Goal: Communication & Community: Answer question/provide support

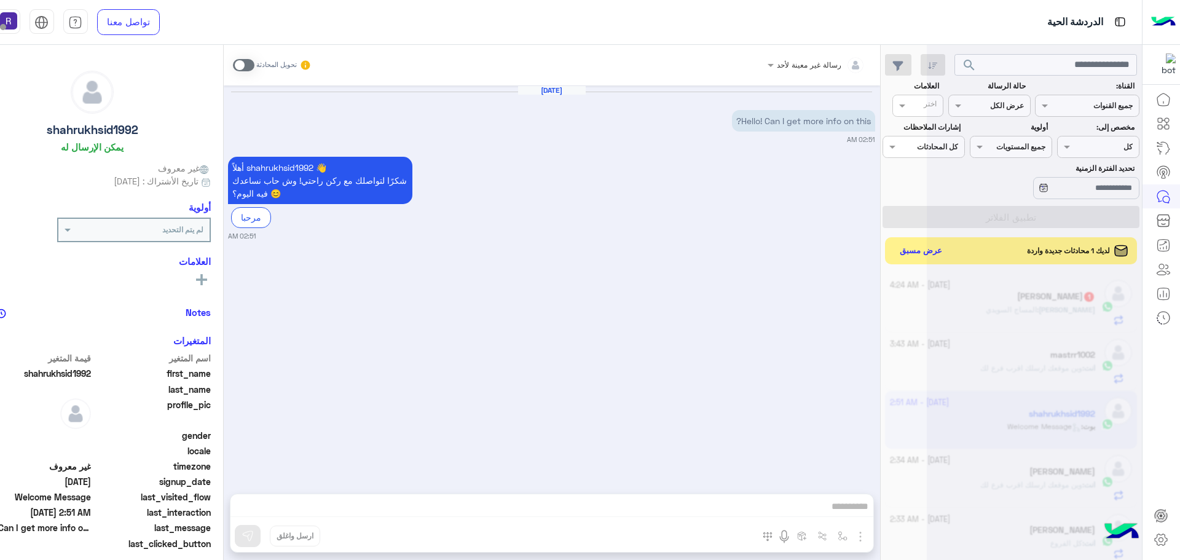
scroll to position [464, 0]
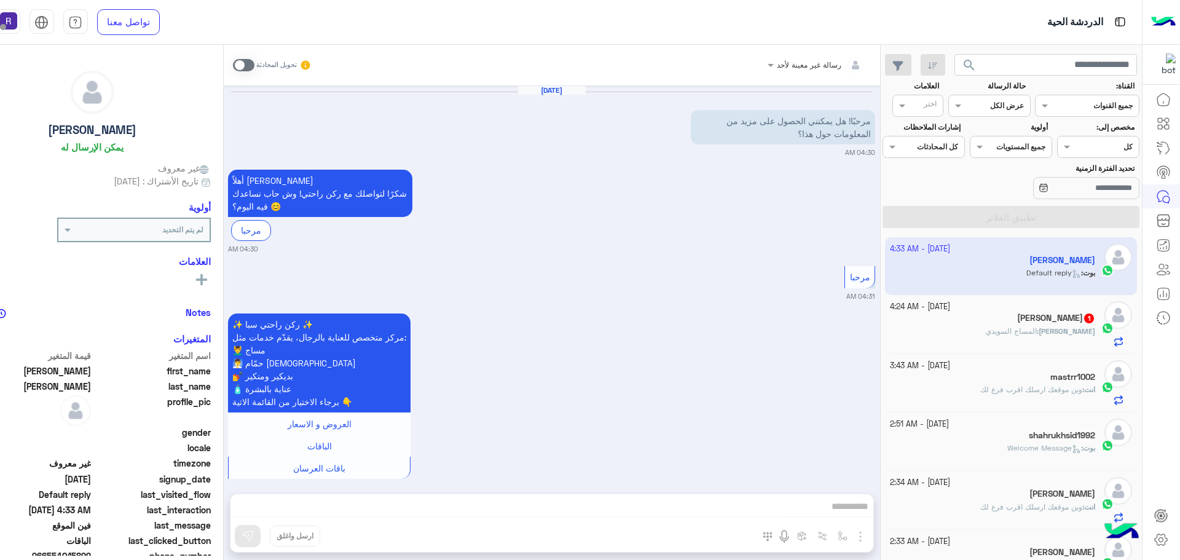
scroll to position [712, 0]
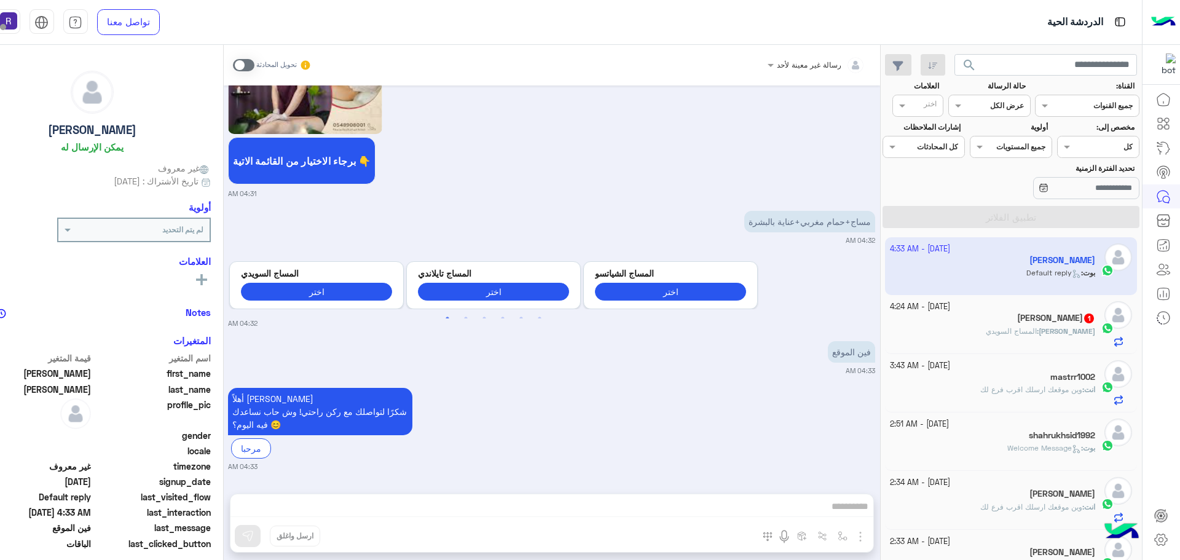
click at [247, 63] on span at bounding box center [244, 65] width 22 height 12
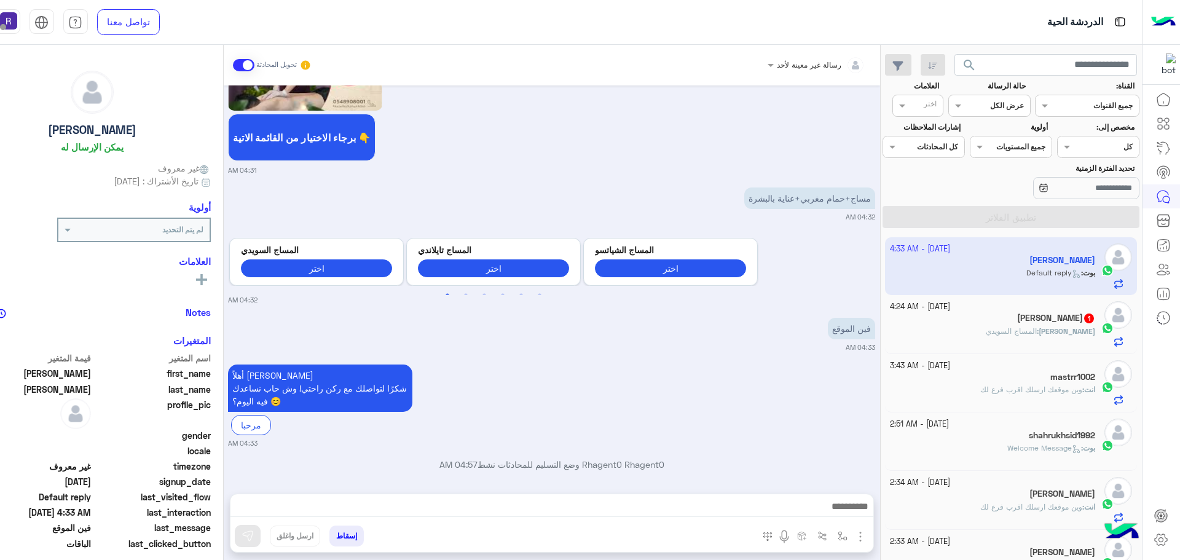
scroll to position [744, 0]
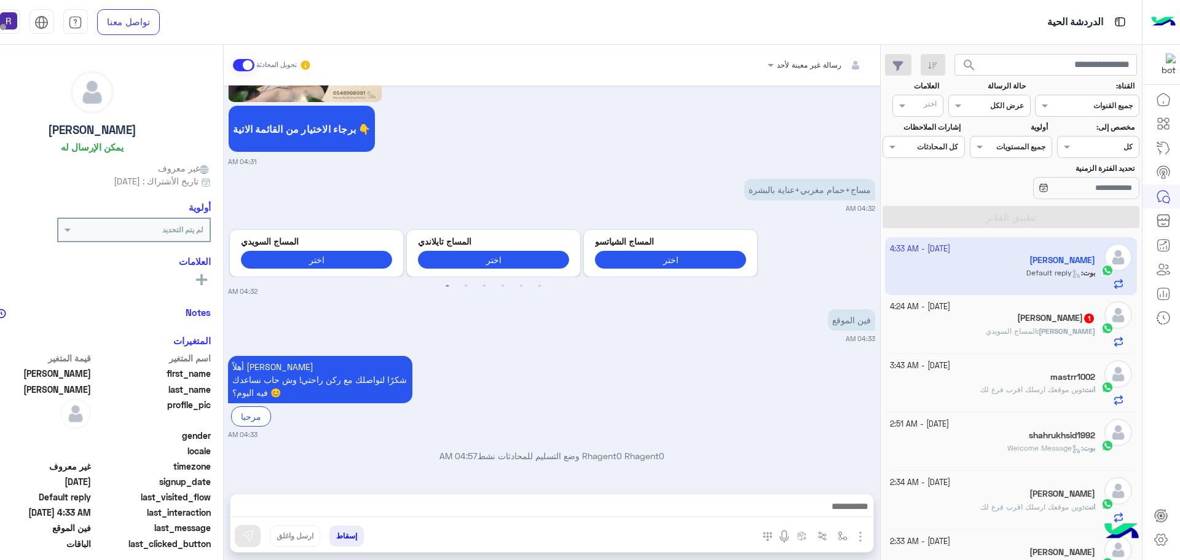
click at [859, 539] on img "button" at bounding box center [860, 536] width 15 height 15
click at [845, 518] on button "الصور" at bounding box center [842, 509] width 52 height 25
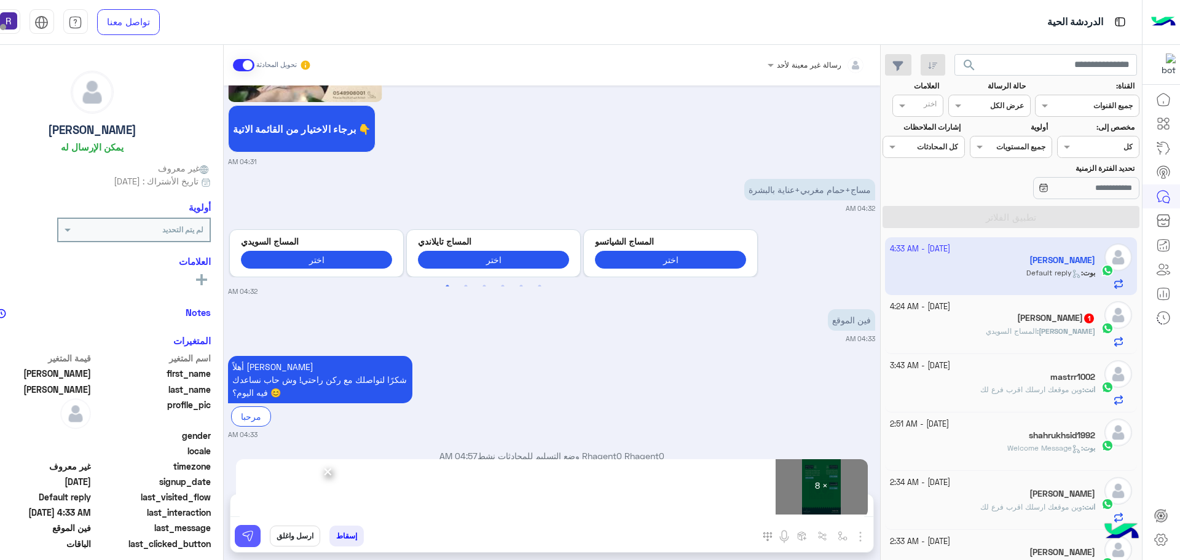
click at [250, 536] on img at bounding box center [248, 536] width 12 height 12
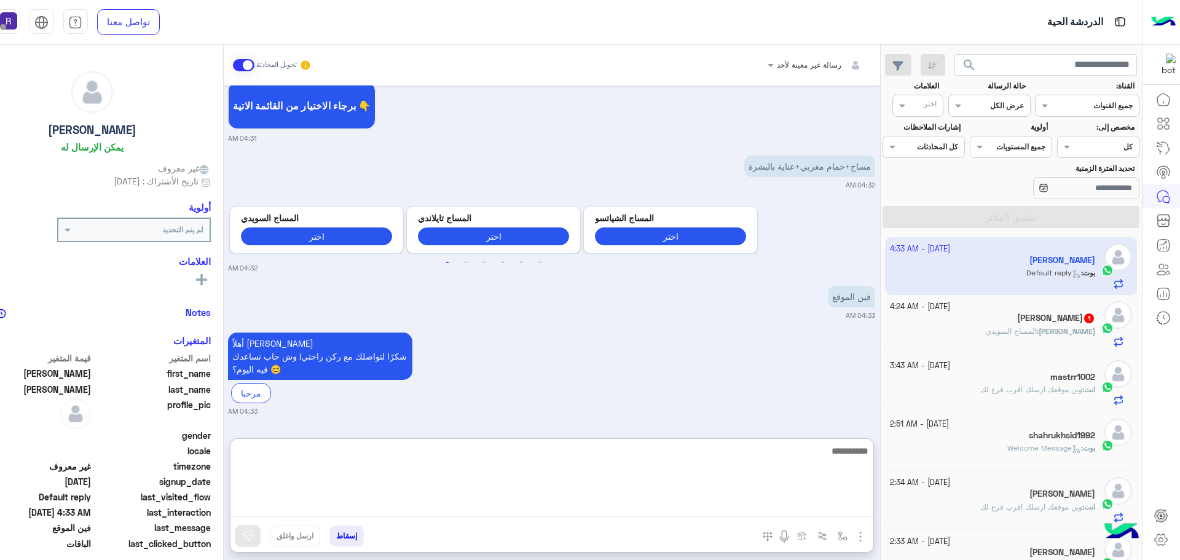
paste textarea "**********"
type textarea "**********"
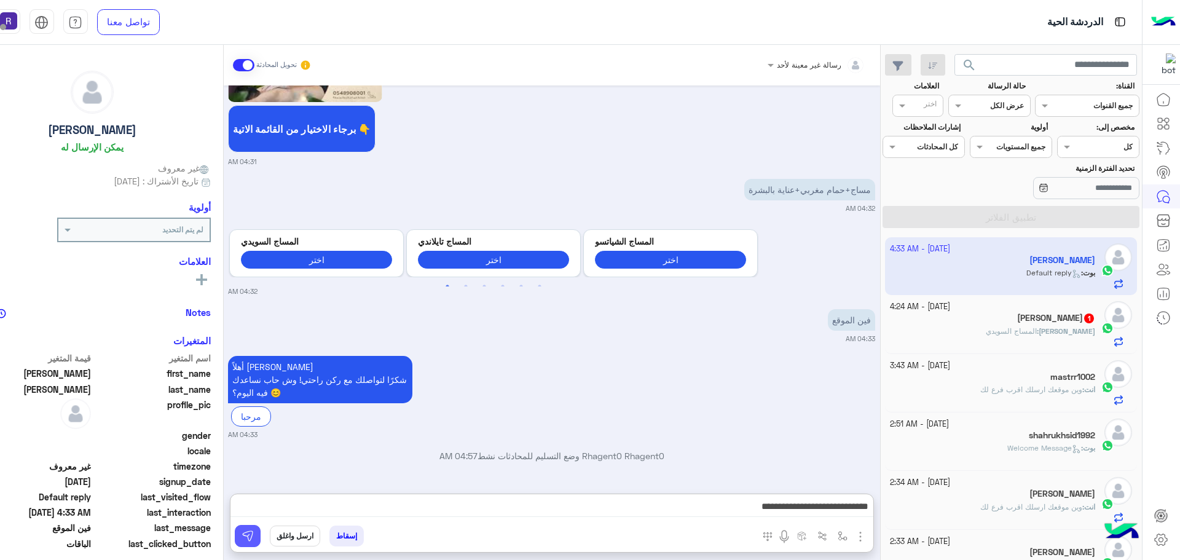
click at [248, 538] on img at bounding box center [248, 536] width 12 height 12
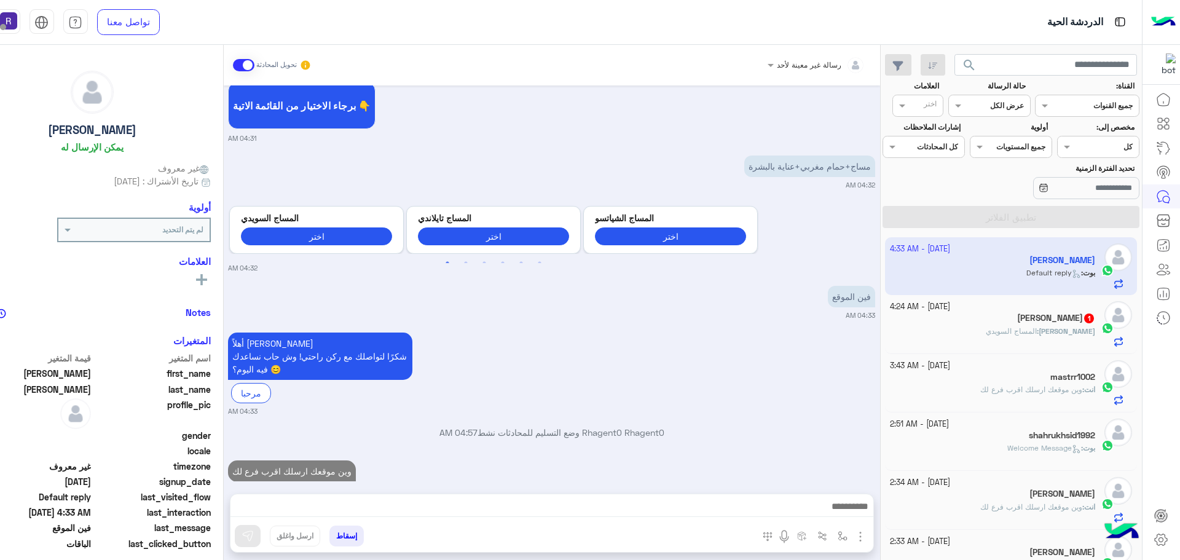
scroll to position [791, 0]
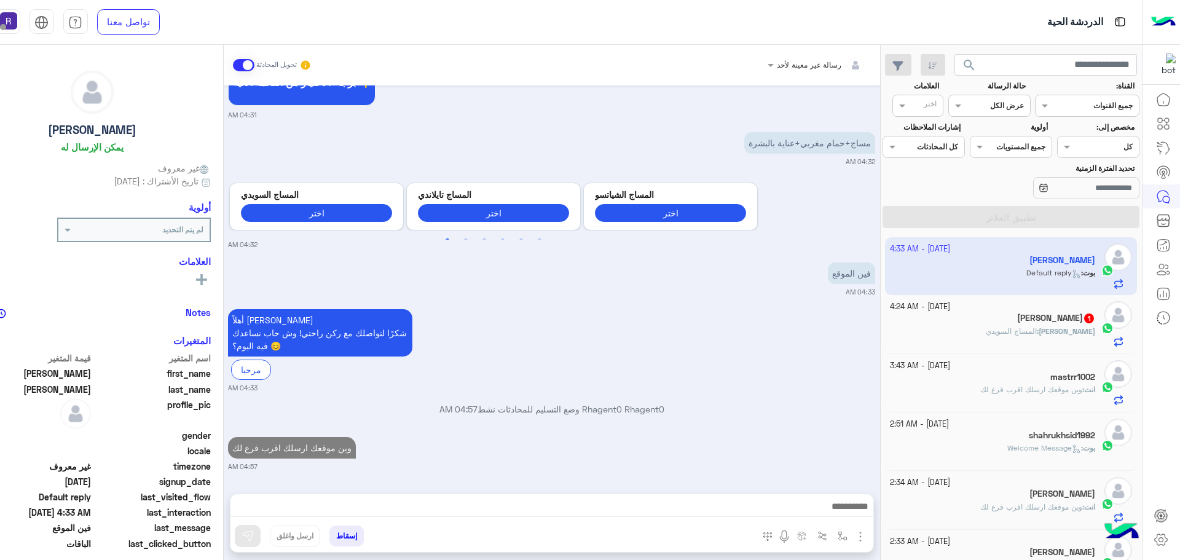
click at [952, 322] on div "[PERSON_NAME] 1" at bounding box center [992, 319] width 205 height 13
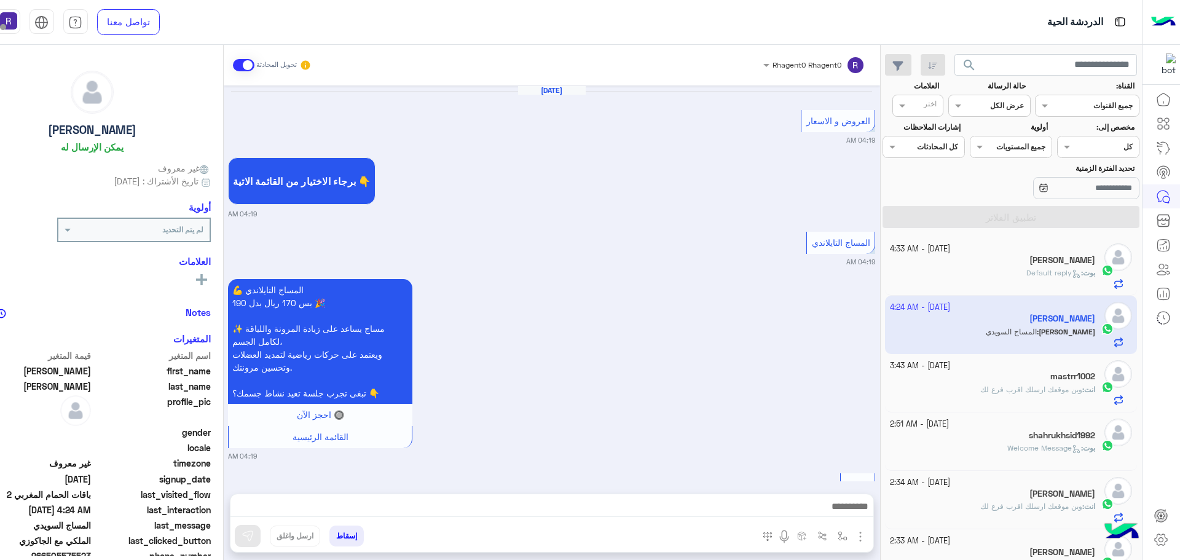
scroll to position [2284, 0]
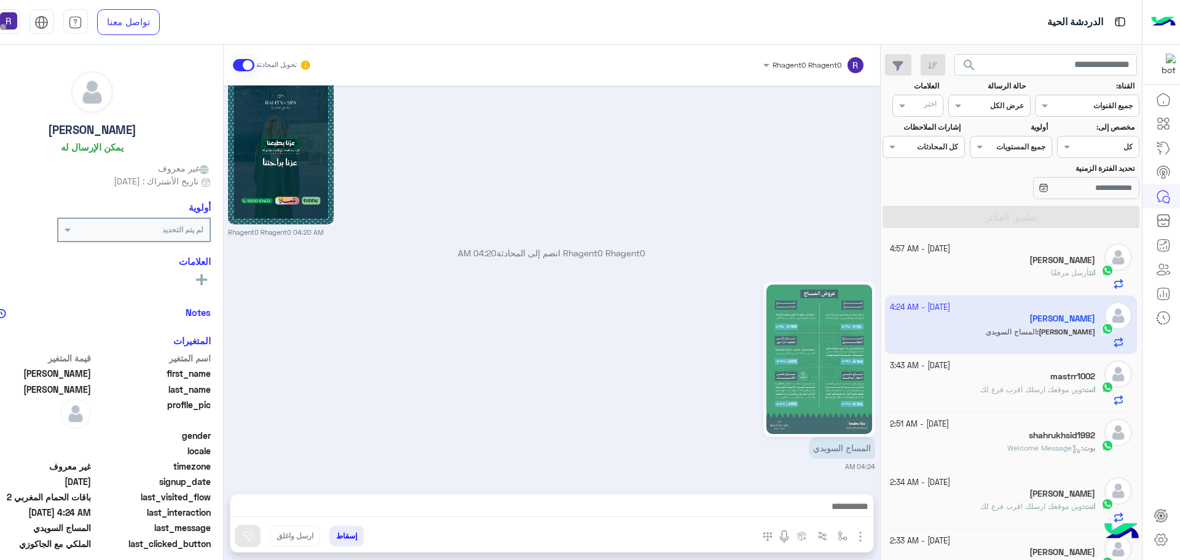
click at [1050, 388] on span "وين موقعك ارسلك اقرب فرع لك" at bounding box center [1031, 389] width 102 height 9
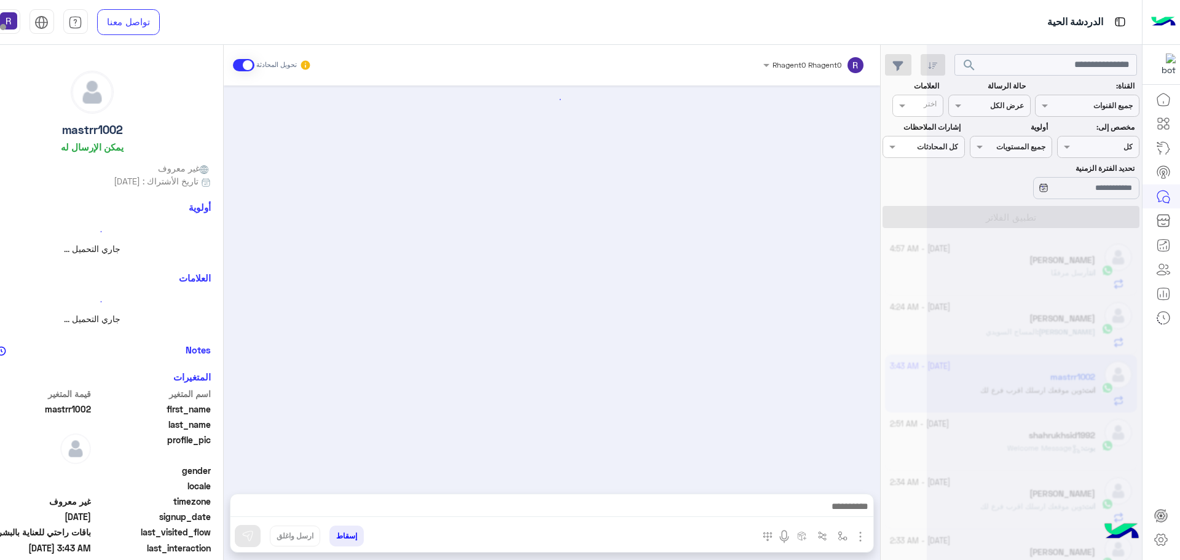
scroll to position [2536, 0]
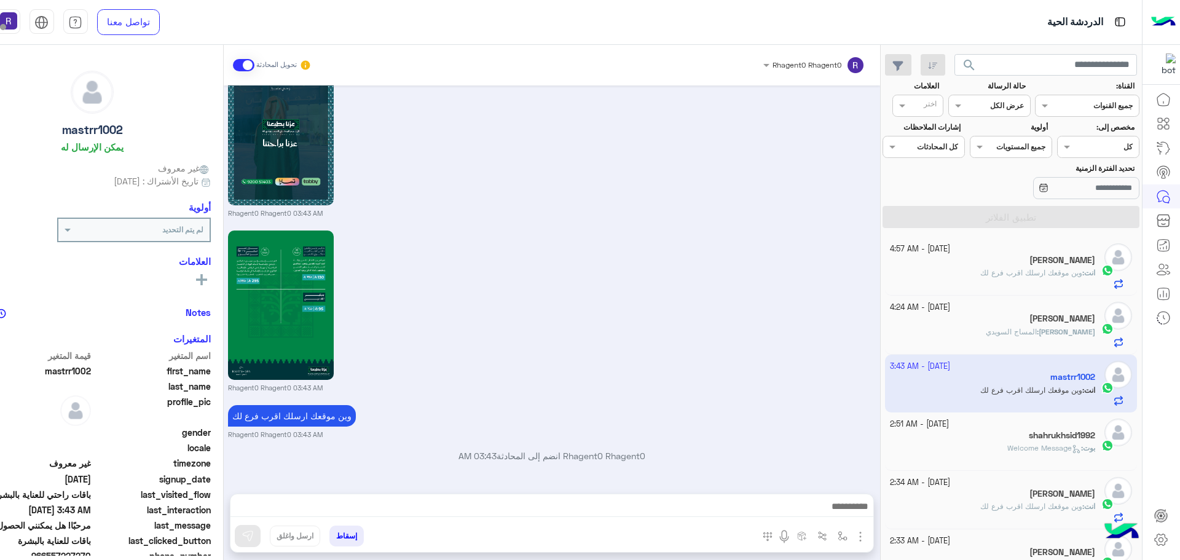
click at [1050, 269] on span "وين موقعك ارسلك اقرب فرع لك" at bounding box center [1031, 272] width 102 height 9
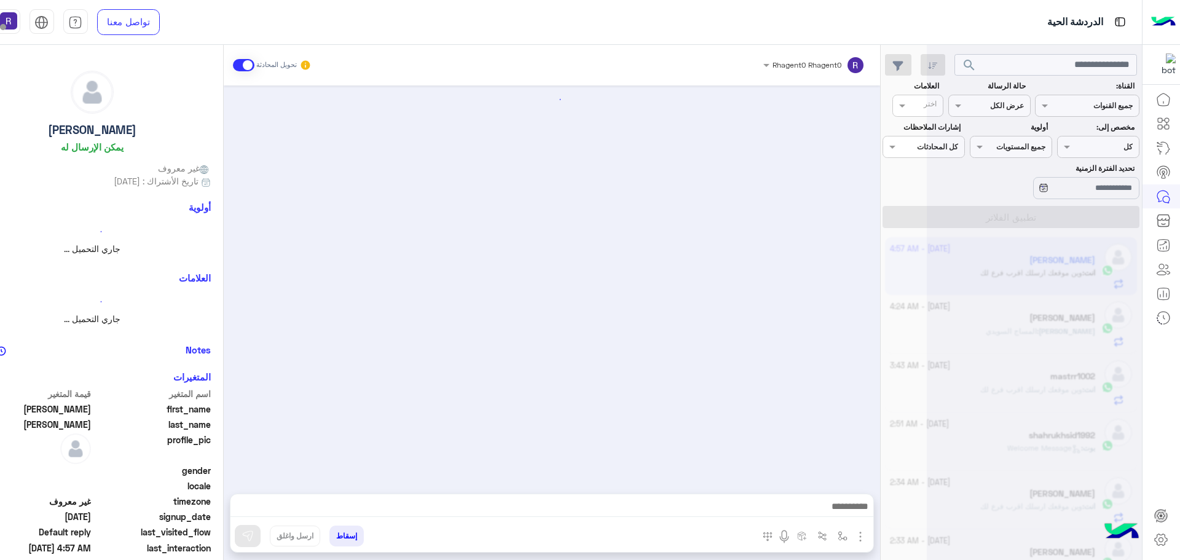
scroll to position [2018, 0]
